Goal: Check status: Check status

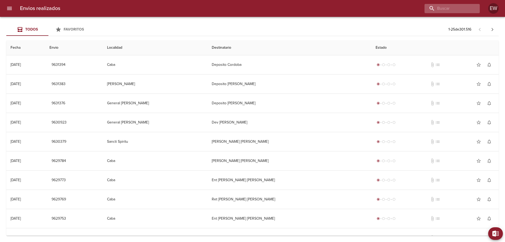
click at [438, 9] on input "buscar" at bounding box center [447, 8] width 46 height 9
click at [432, 5] on input "buscar" at bounding box center [447, 8] width 46 height 9
type input "9583497"
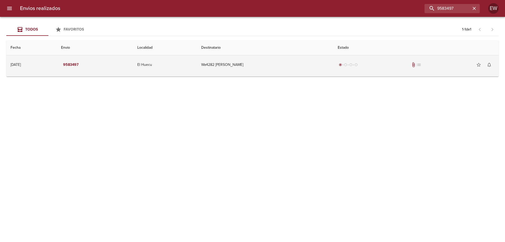
click at [237, 64] on td "Wa4282 [PERSON_NAME]" at bounding box center [265, 64] width 136 height 19
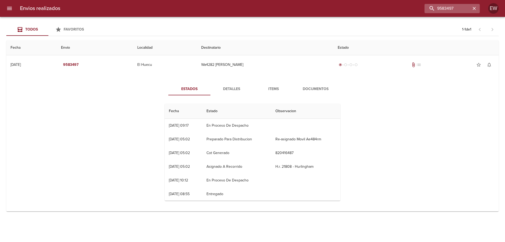
click at [475, 7] on icon "button" at bounding box center [473, 8] width 5 height 5
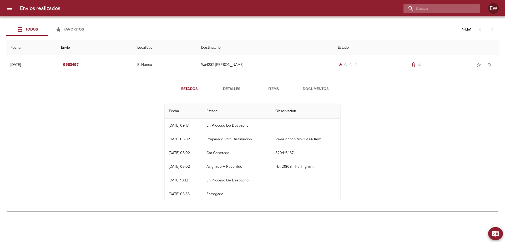
paste input "[PERSON_NAME]"
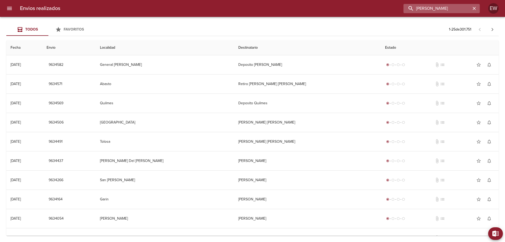
click at [453, 9] on input "[PERSON_NAME]" at bounding box center [436, 8] width 67 height 9
type input "[PERSON_NAME]"
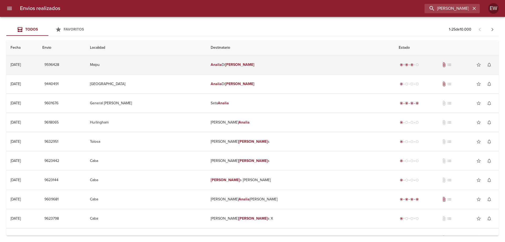
click at [262, 64] on td "[PERSON_NAME]" at bounding box center [300, 64] width 188 height 19
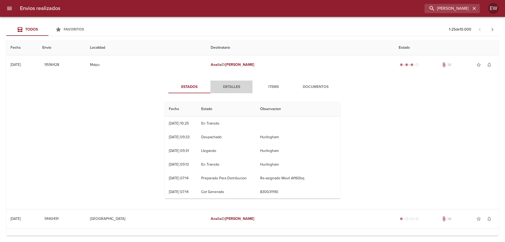
click at [234, 88] on span "Detalles" at bounding box center [232, 87] width 36 height 7
